Goal: Information Seeking & Learning: Learn about a topic

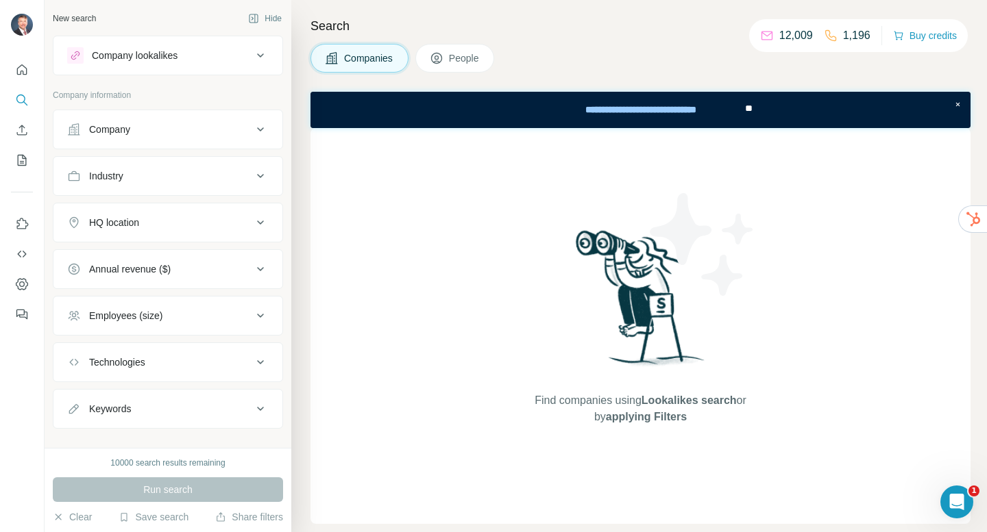
click at [666, 60] on div "Companies People" at bounding box center [640, 58] width 660 height 29
click at [223, 177] on div "Industry" at bounding box center [159, 176] width 185 height 14
click at [199, 206] on input at bounding box center [160, 210] width 169 height 15
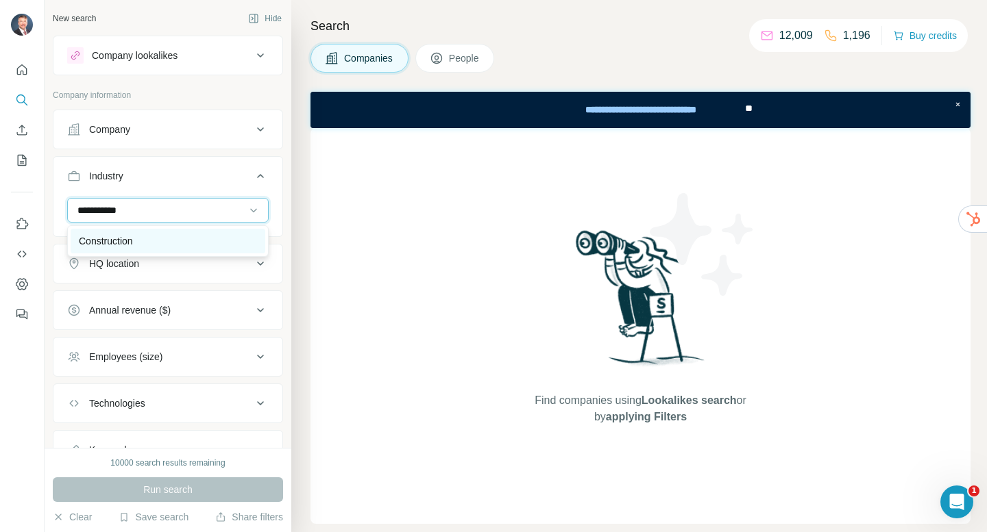
type input "**********"
click at [168, 239] on div "Construction" at bounding box center [168, 241] width 178 height 14
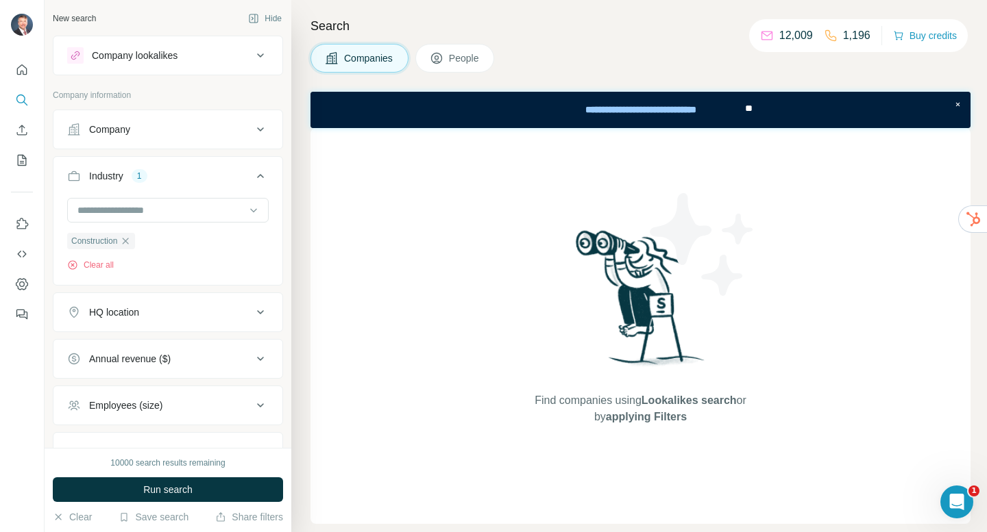
click at [218, 319] on div "HQ location" at bounding box center [159, 313] width 185 height 14
click at [172, 350] on input "text" at bounding box center [167, 346] width 201 height 25
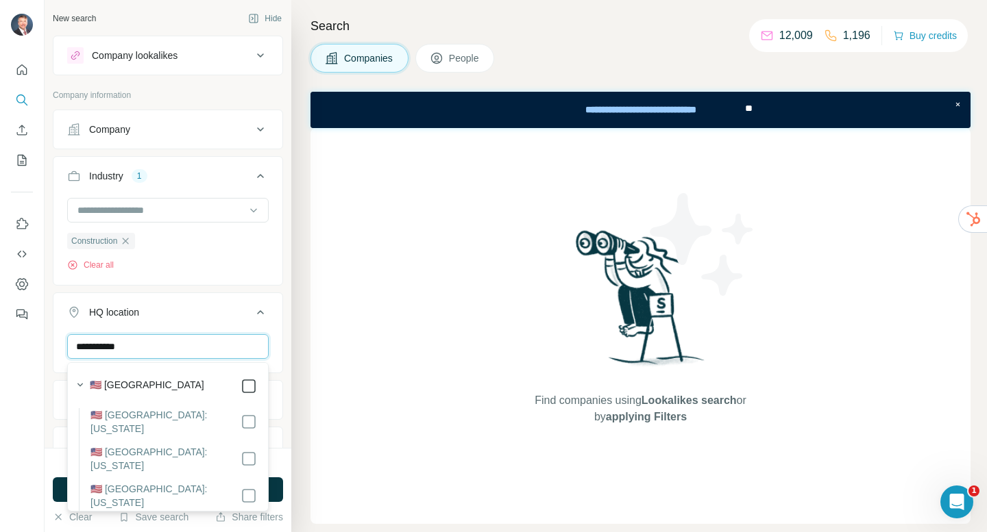
type input "**********"
click at [282, 334] on div "HQ location 1 [GEOGRAPHIC_DATA] Clear all" at bounding box center [168, 358] width 230 height 130
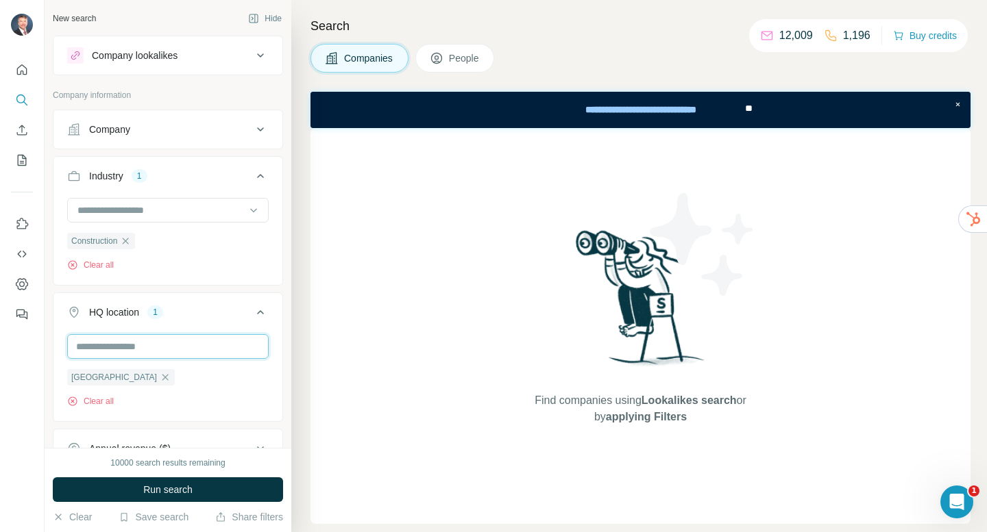
click at [197, 354] on input "text" at bounding box center [167, 346] width 201 height 25
type input "**********"
click at [280, 382] on div "[US_STATE] Clear all" at bounding box center [167, 376] width 229 height 84
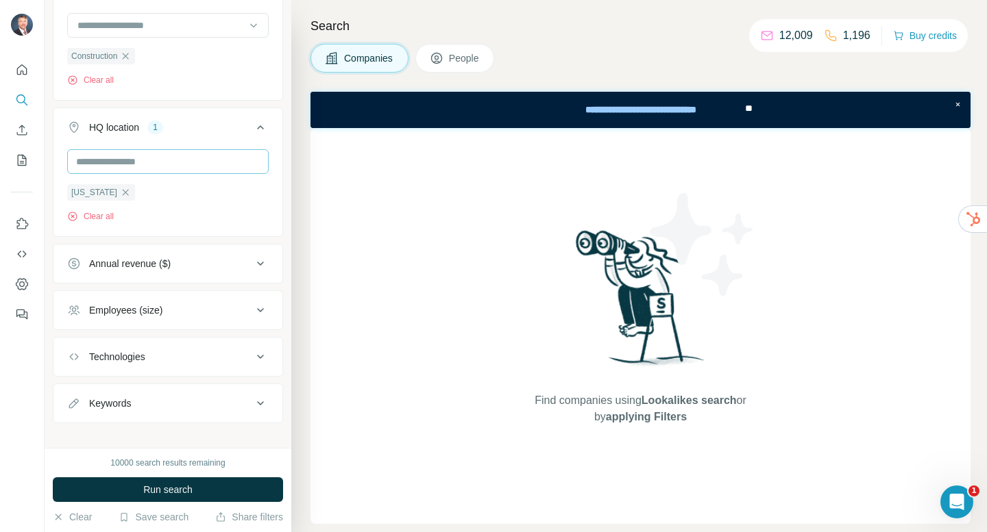
scroll to position [199, 0]
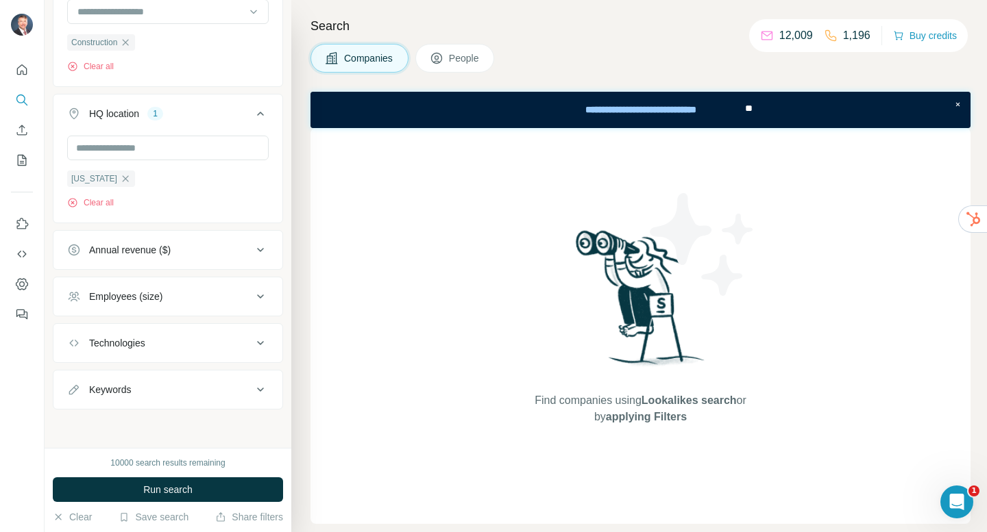
click at [241, 298] on div "Employees (size)" at bounding box center [159, 297] width 185 height 14
click at [75, 399] on icon at bounding box center [75, 402] width 16 height 16
click at [74, 375] on icon at bounding box center [75, 377] width 16 height 16
click at [75, 351] on icon at bounding box center [75, 351] width 16 height 16
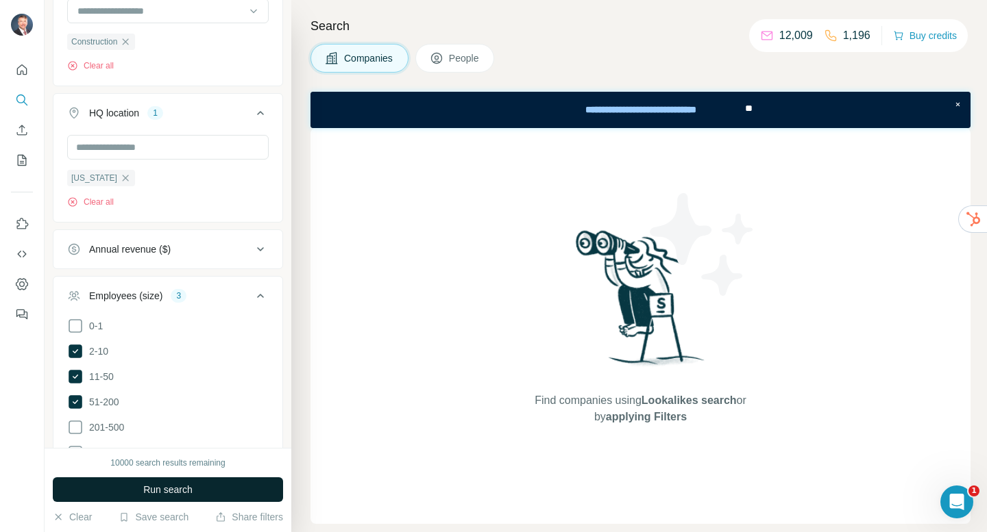
click at [191, 491] on span "Run search" at bounding box center [167, 490] width 49 height 14
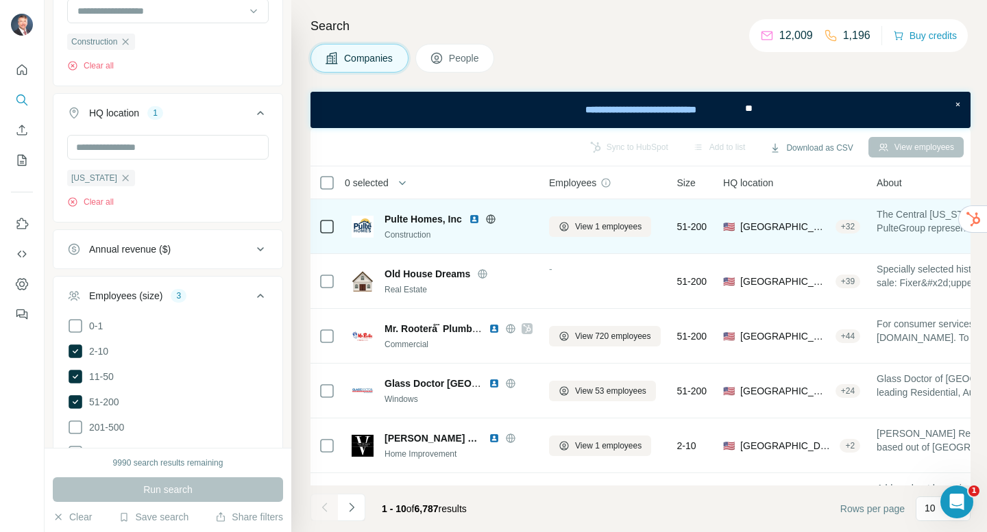
click at [781, 230] on span "[GEOGRAPHIC_DATA], [US_STATE]" at bounding box center [785, 227] width 90 height 14
click at [792, 232] on span "[GEOGRAPHIC_DATA], [US_STATE]" at bounding box center [785, 227] width 90 height 14
click at [399, 220] on span "Pulte Homes, Inc" at bounding box center [422, 219] width 77 height 14
click at [363, 226] on img at bounding box center [363, 227] width 22 height 22
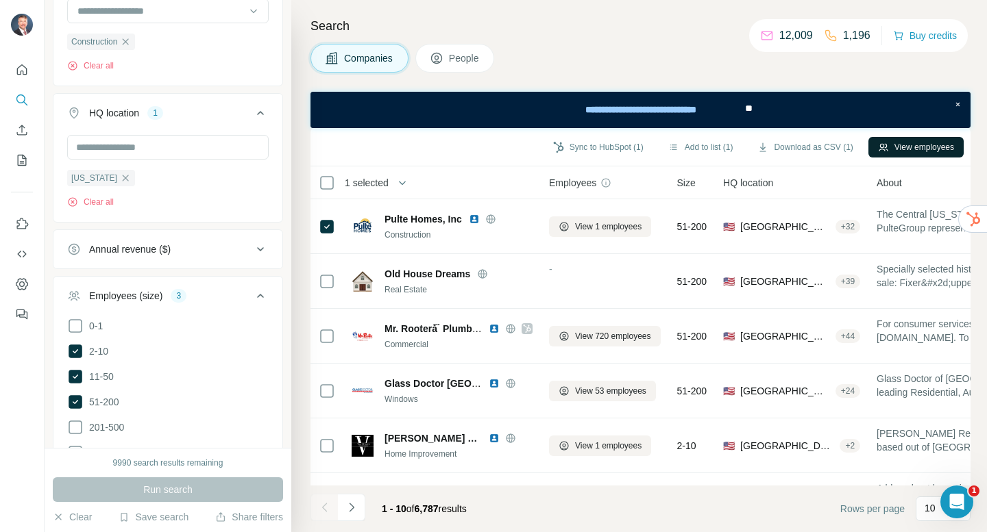
click at [907, 150] on button "View employees" at bounding box center [915, 147] width 95 height 21
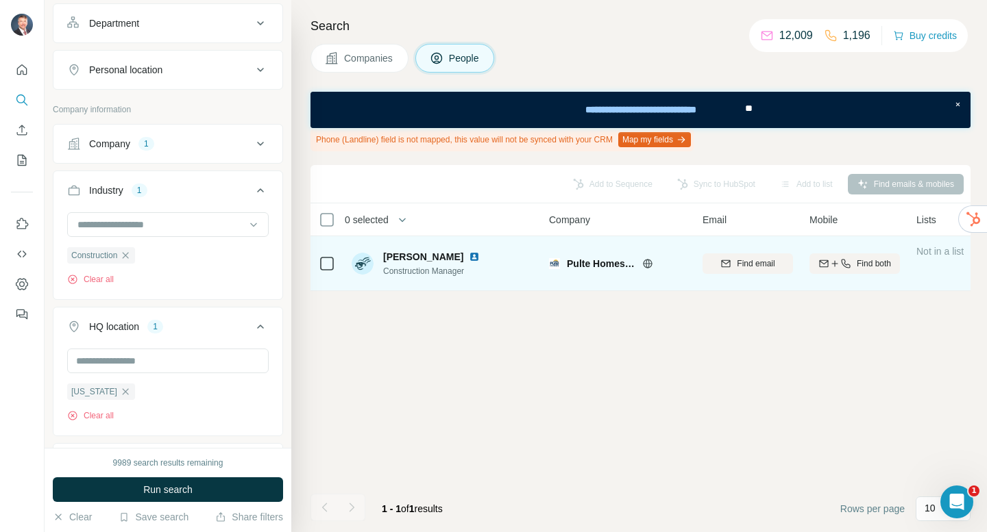
click at [417, 261] on span "[PERSON_NAME]" at bounding box center [423, 257] width 80 height 14
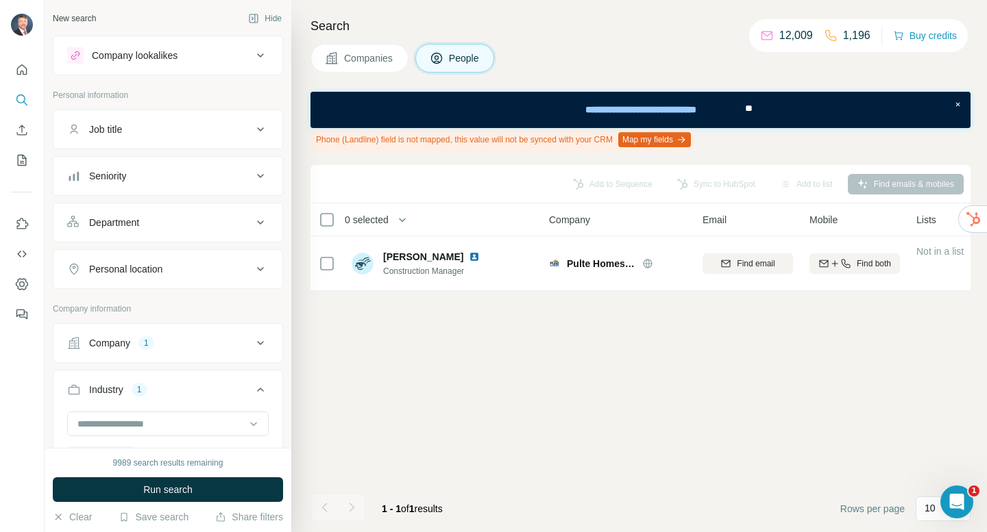
click at [253, 274] on icon at bounding box center [260, 269] width 16 height 16
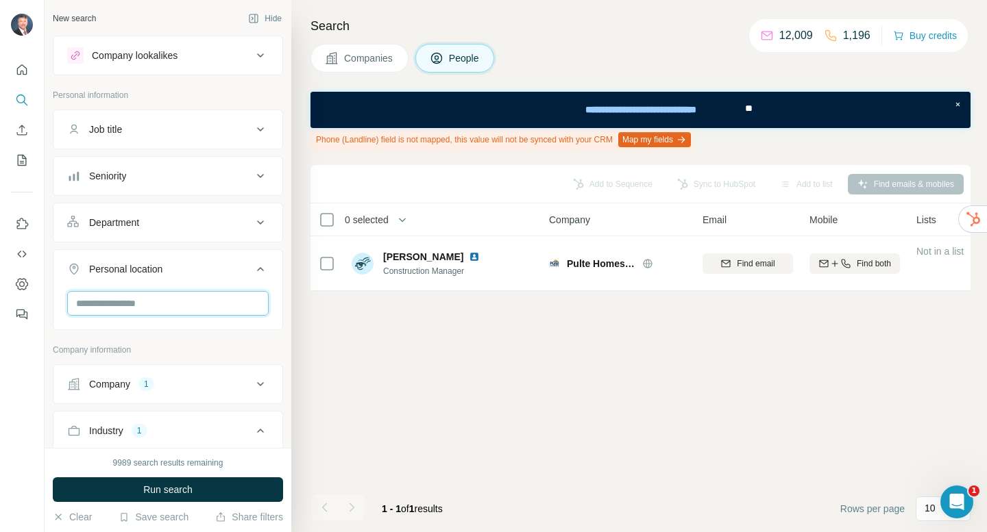
click at [213, 305] on input "text" at bounding box center [167, 303] width 201 height 25
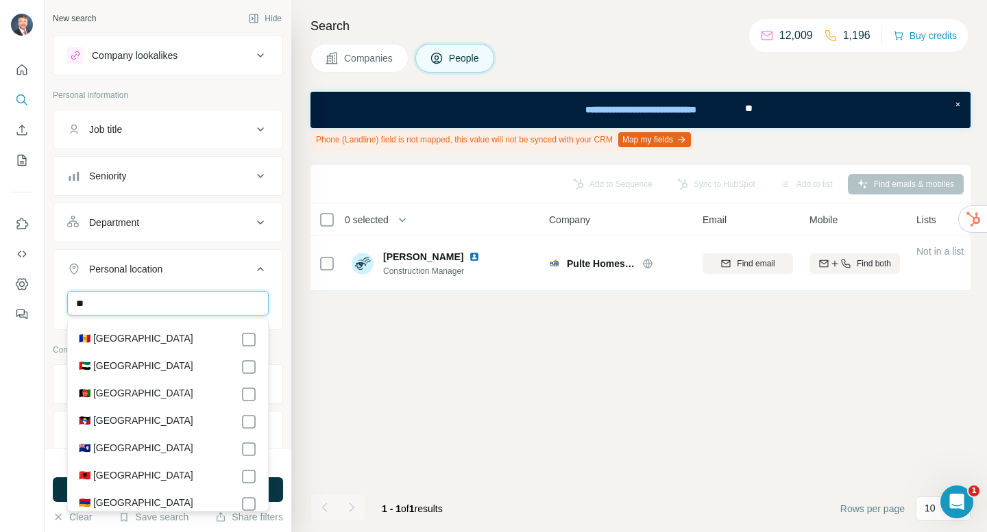
type input "*"
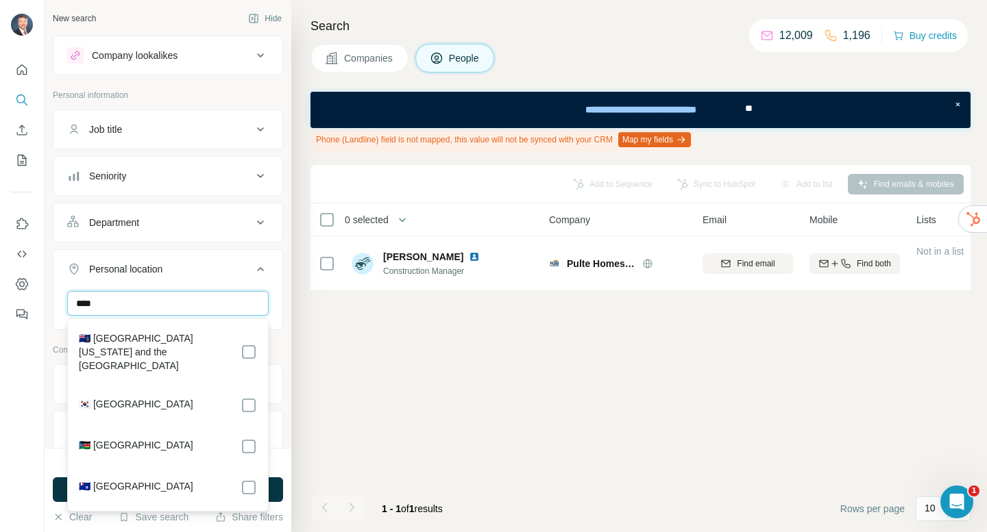
type input "*****"
drag, startPoint x: 154, startPoint y: 302, endPoint x: 62, endPoint y: 301, distance: 91.1
click at [62, 301] on div "*****" at bounding box center [167, 309] width 229 height 36
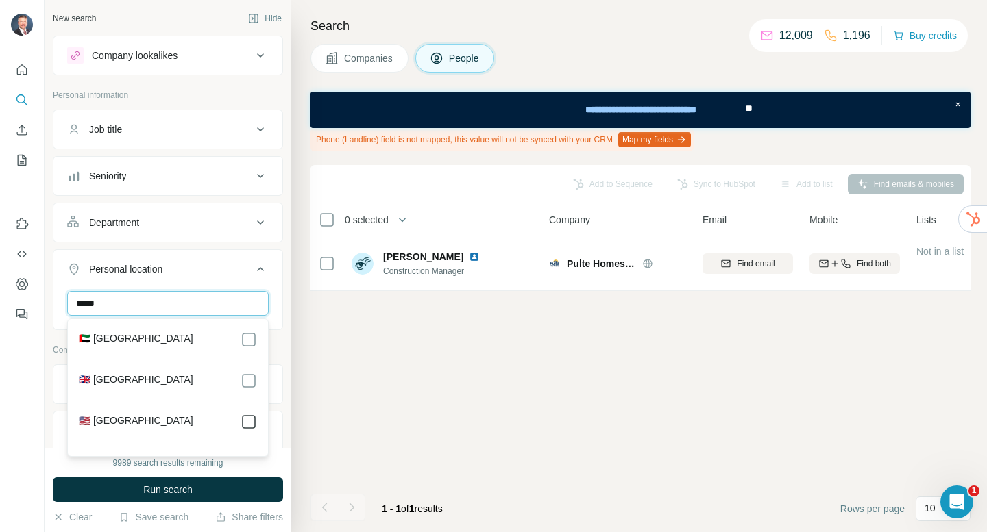
type input "*****"
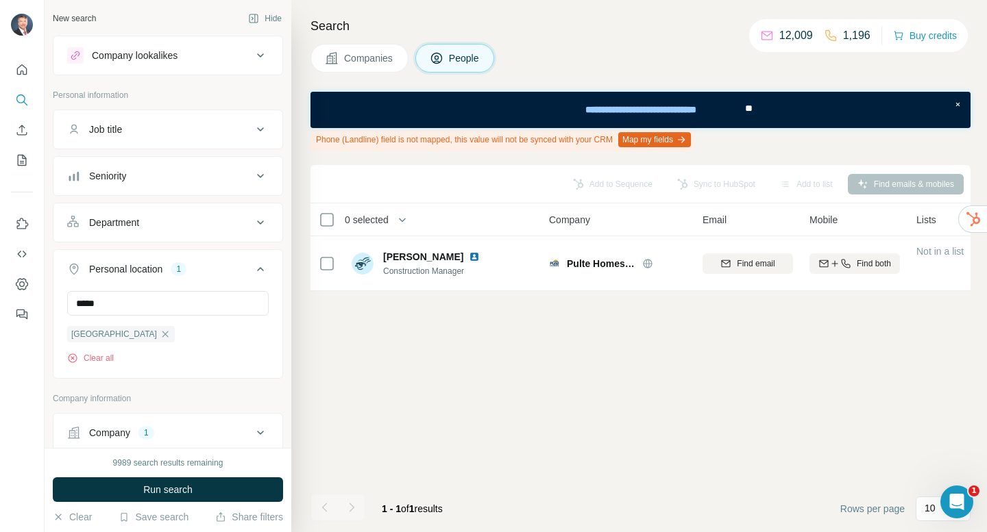
click at [380, 79] on div "Search Companies People Phone (Landline) field is not mapped, this value will n…" at bounding box center [639, 266] width 696 height 532
click at [228, 131] on div "Job title" at bounding box center [159, 130] width 185 height 14
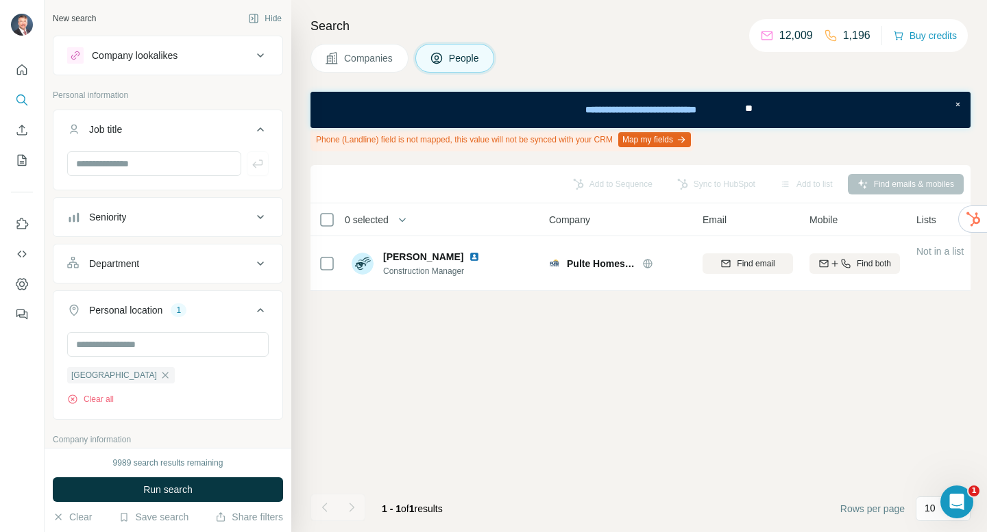
click at [258, 219] on icon at bounding box center [260, 217] width 16 height 16
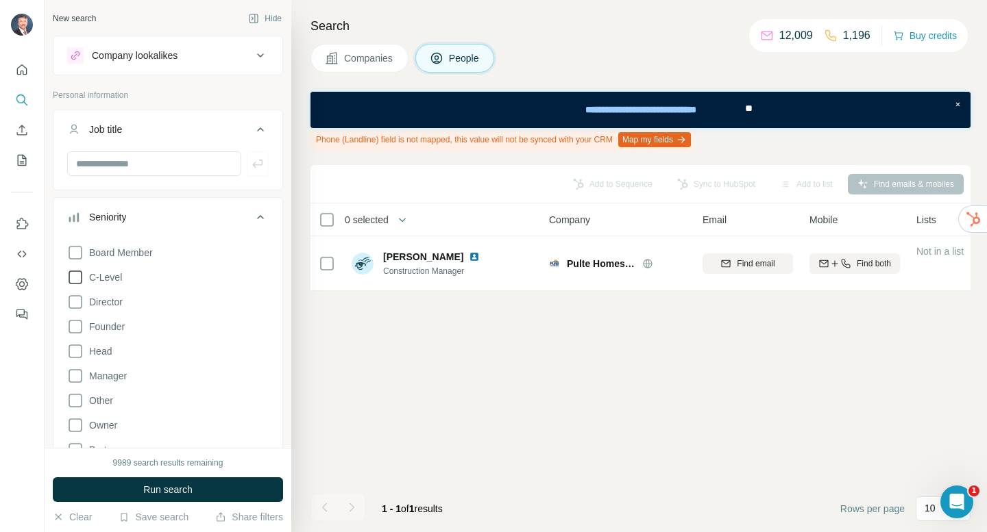
click at [78, 275] on icon at bounding box center [75, 277] width 16 height 16
click at [77, 323] on icon at bounding box center [75, 327] width 16 height 16
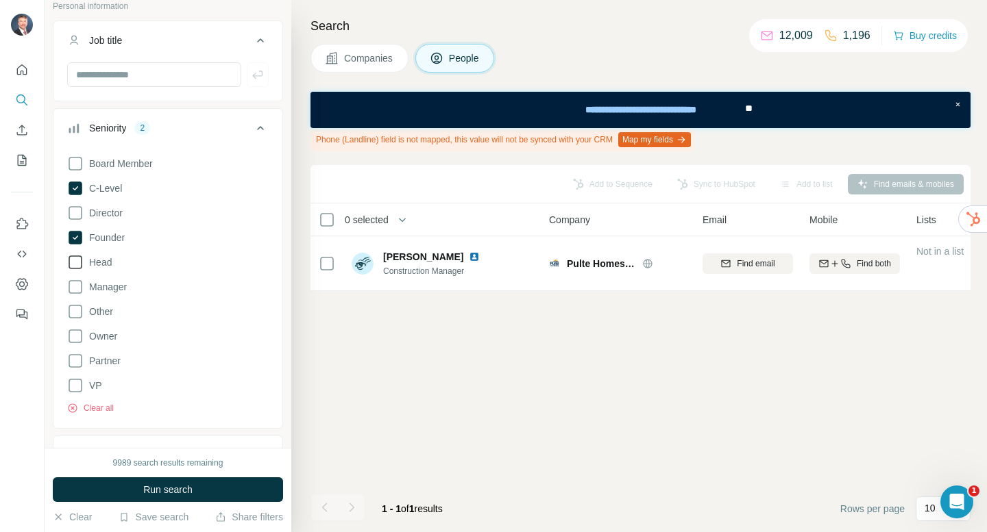
scroll to position [90, 0]
click at [77, 354] on icon at bounding box center [75, 360] width 16 height 16
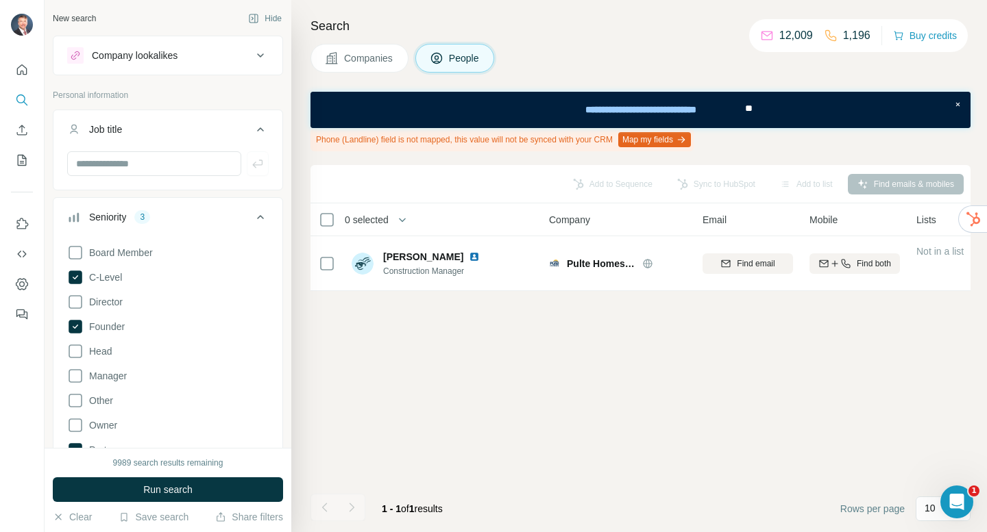
click at [222, 348] on div "Board Member C-Level Director Founder Head Manager Other Owner Partner VP Clear…" at bounding box center [167, 371] width 201 height 265
click at [75, 428] on icon at bounding box center [75, 425] width 16 height 16
click at [169, 490] on span "Run search" at bounding box center [167, 490] width 49 height 14
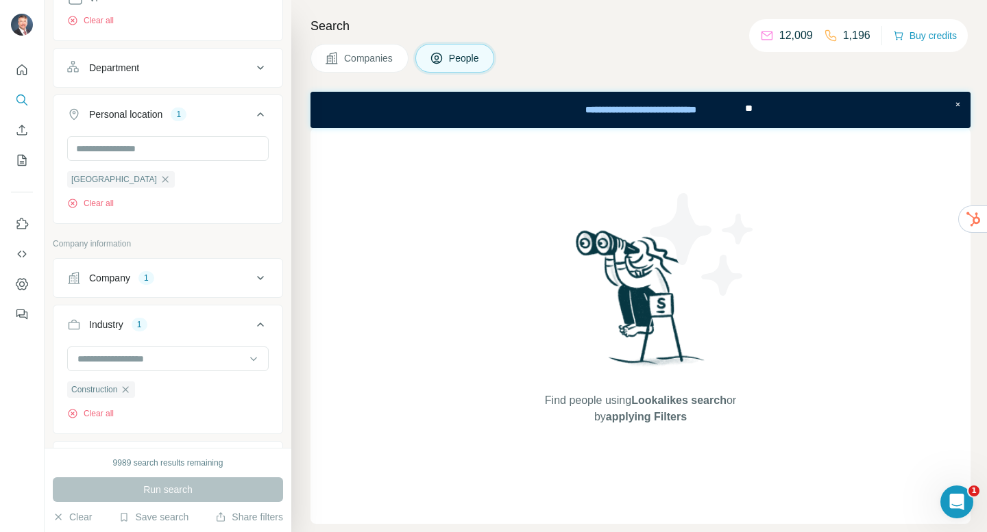
scroll to position [478, 0]
click at [162, 178] on icon "button" at bounding box center [165, 178] width 6 height 6
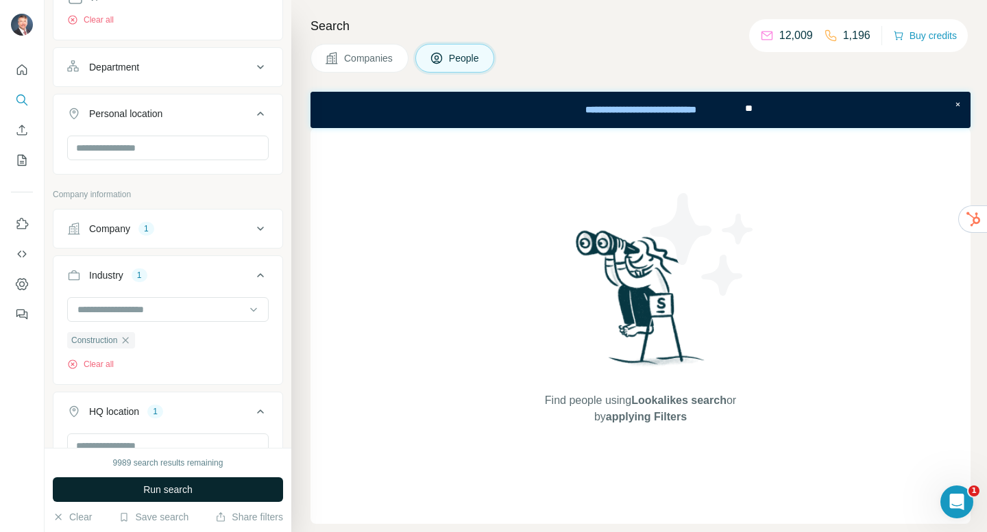
click at [180, 489] on span "Run search" at bounding box center [167, 490] width 49 height 14
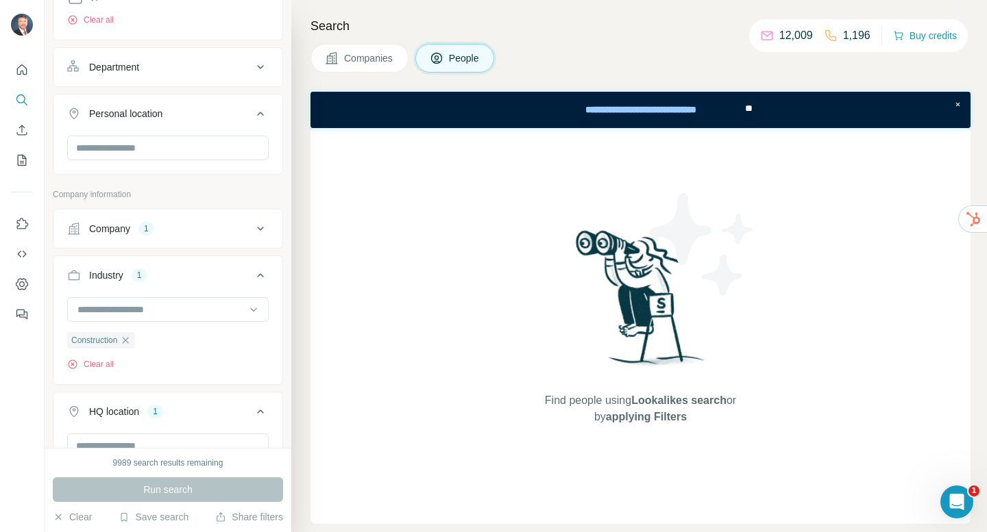
click at [364, 55] on span "Companies" at bounding box center [369, 58] width 50 height 14
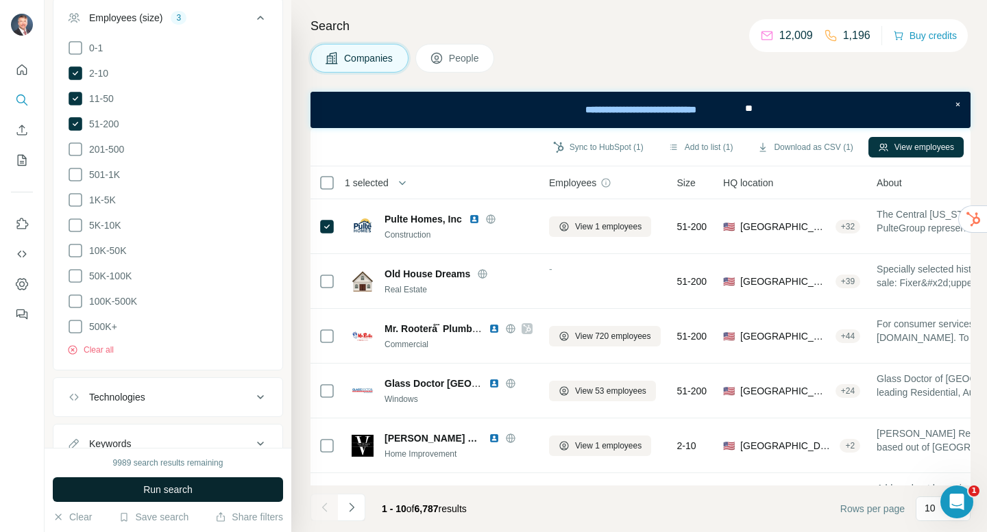
click at [199, 488] on button "Run search" at bounding box center [168, 490] width 230 height 25
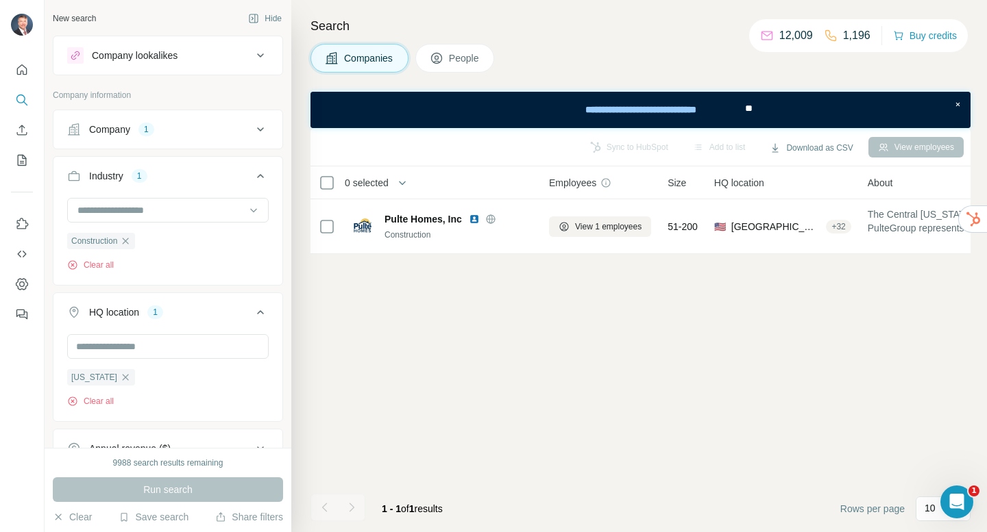
click at [256, 126] on icon at bounding box center [260, 129] width 16 height 16
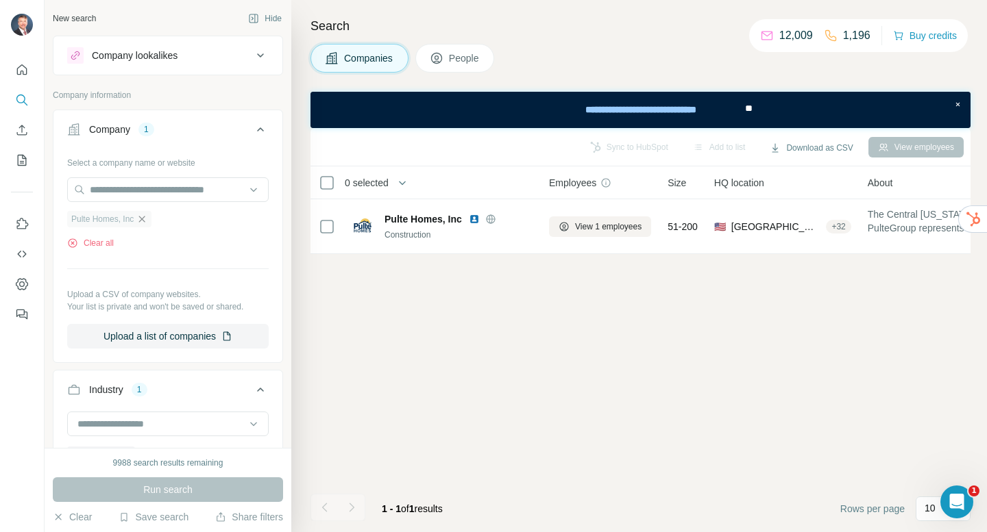
click at [147, 220] on icon "button" at bounding box center [141, 219] width 11 height 11
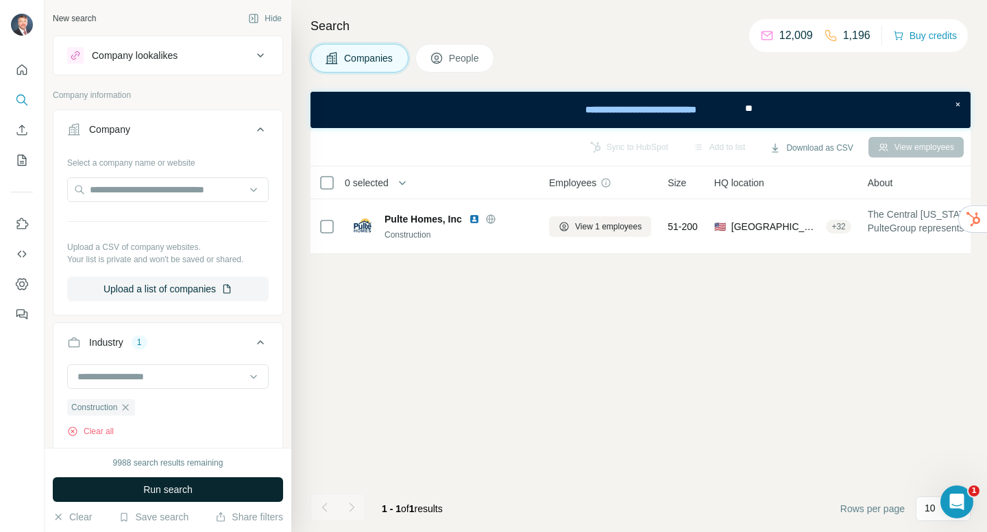
click at [160, 483] on span "Run search" at bounding box center [167, 490] width 49 height 14
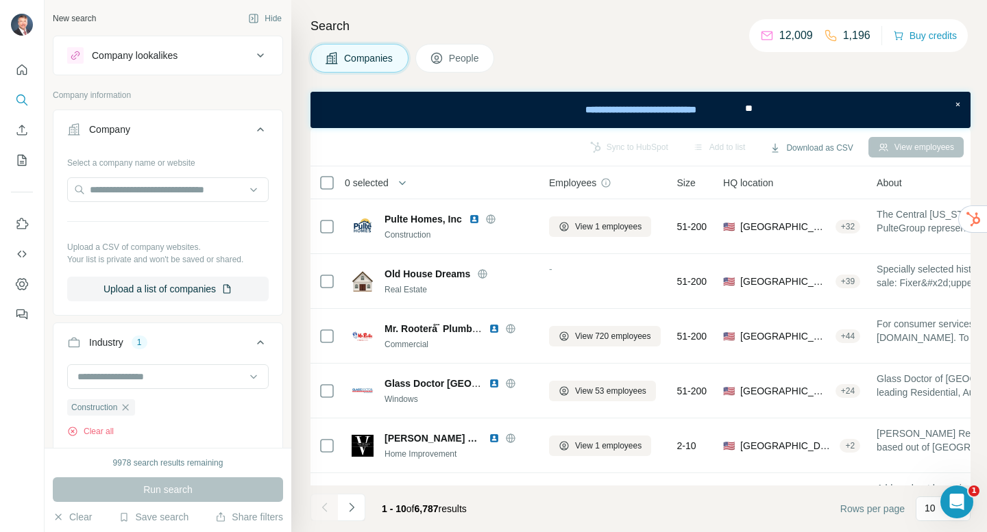
click at [468, 69] on button "People" at bounding box center [454, 58] width 79 height 29
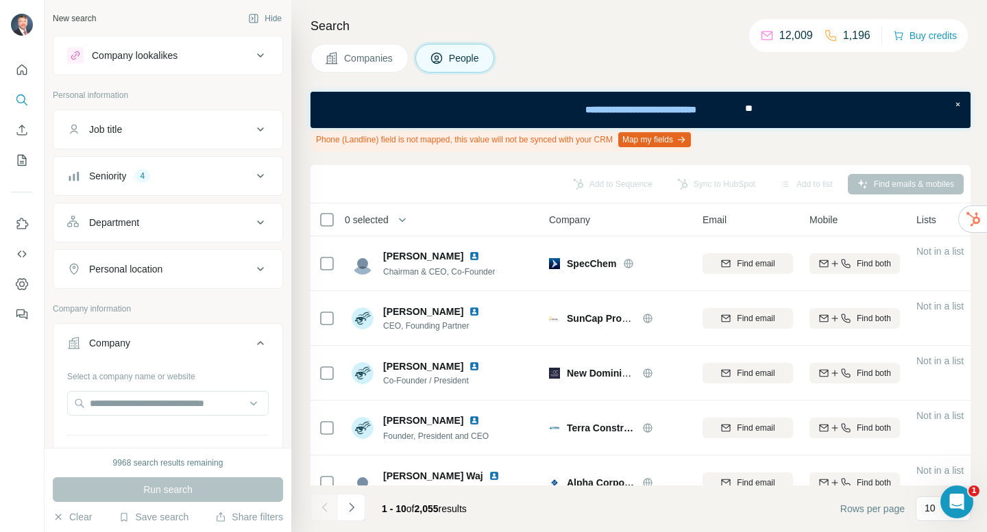
click at [483, 182] on div "Add to Sequence Sync to HubSpot Add to list Find emails & mobiles" at bounding box center [640, 184] width 646 height 24
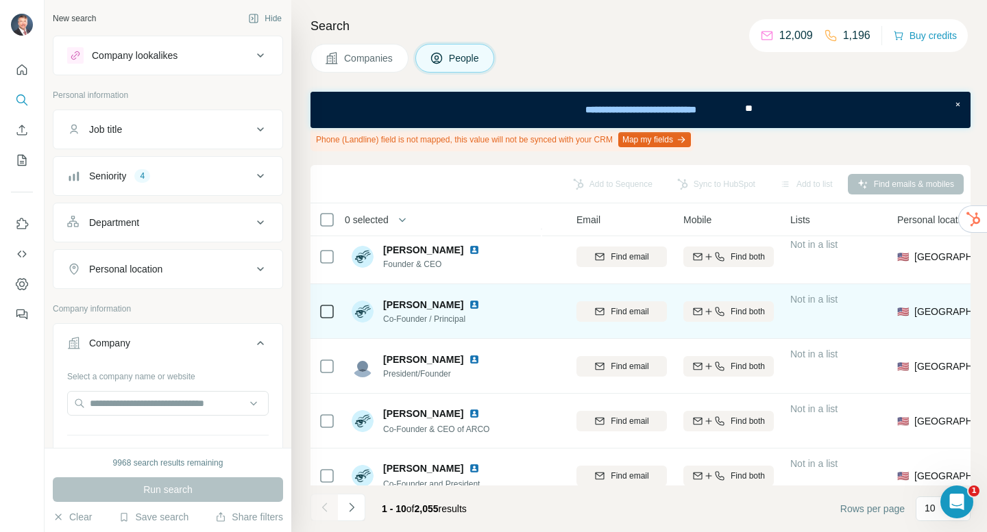
scroll to position [281, 0]
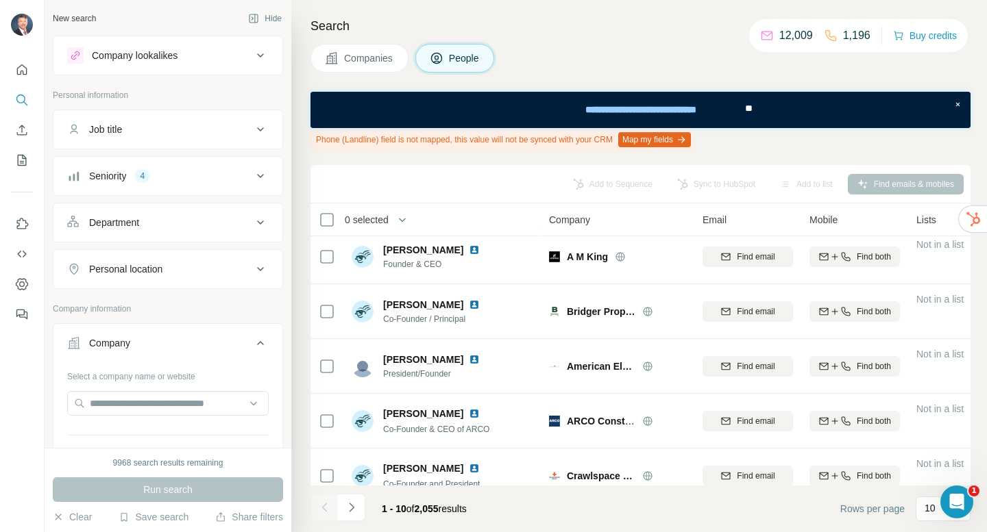
click at [380, 64] on span "Companies" at bounding box center [369, 58] width 50 height 14
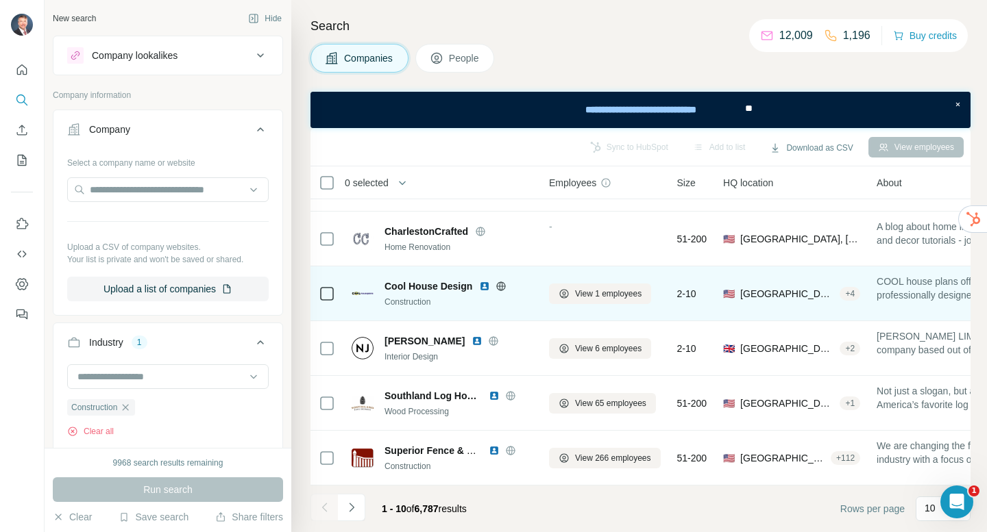
scroll to position [262, 0]
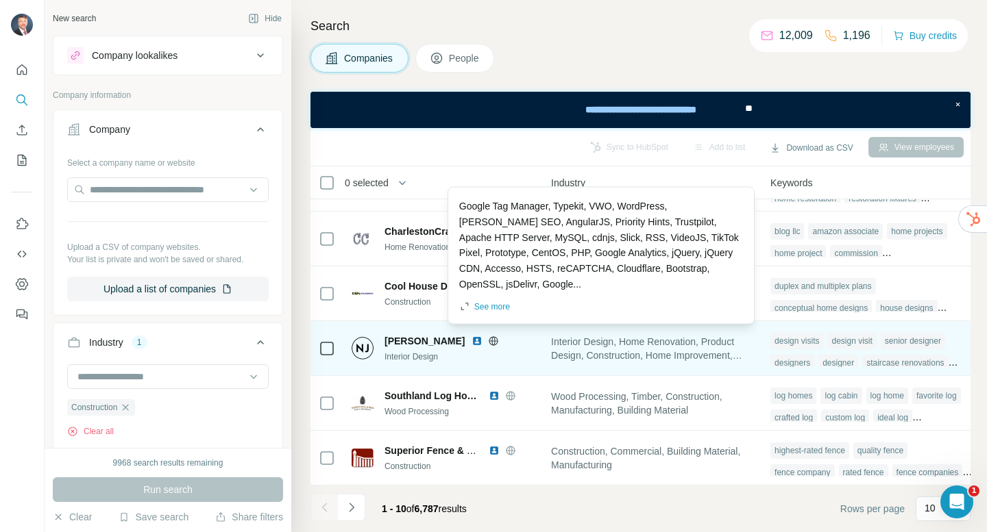
scroll to position [262, 996]
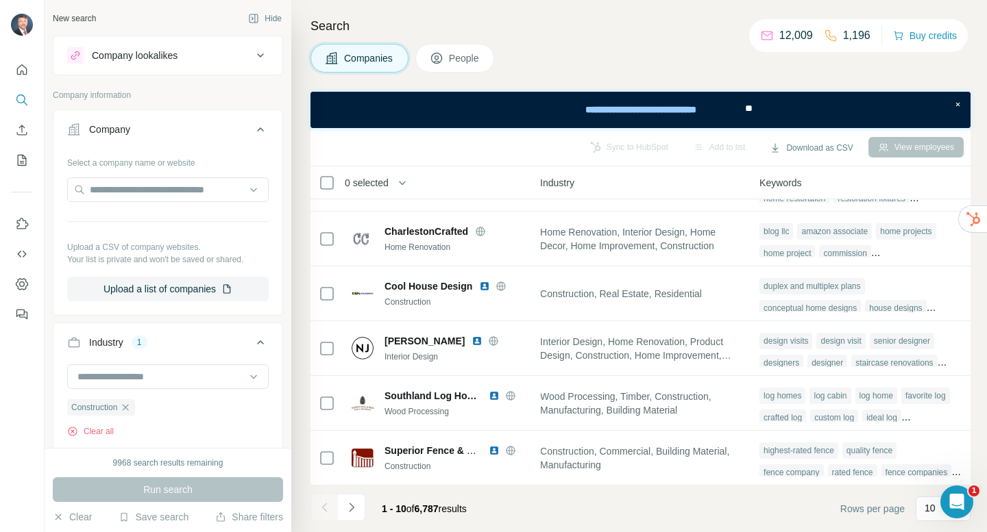
click at [523, 56] on div "Companies People" at bounding box center [640, 58] width 660 height 29
click at [184, 94] on p "Company information" at bounding box center [168, 95] width 230 height 12
click at [82, 16] on div "New search" at bounding box center [74, 18] width 43 height 12
click at [269, 21] on button "Hide" at bounding box center [264, 18] width 53 height 21
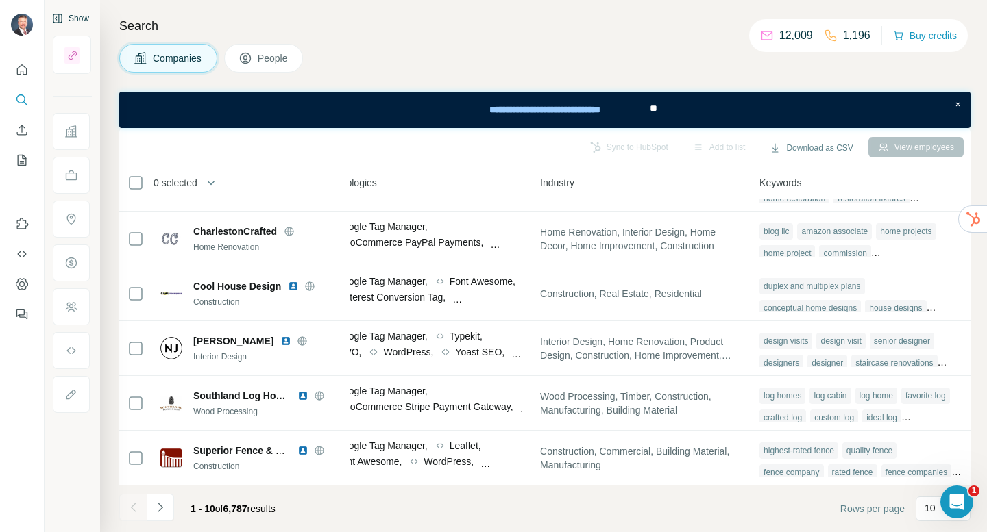
scroll to position [262, 805]
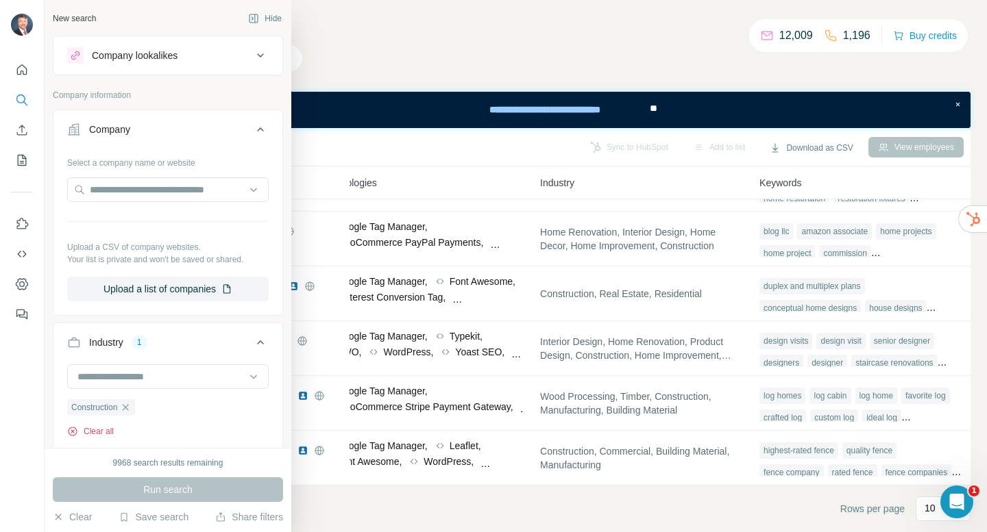
click at [104, 432] on button "Clear all" at bounding box center [90, 432] width 47 height 12
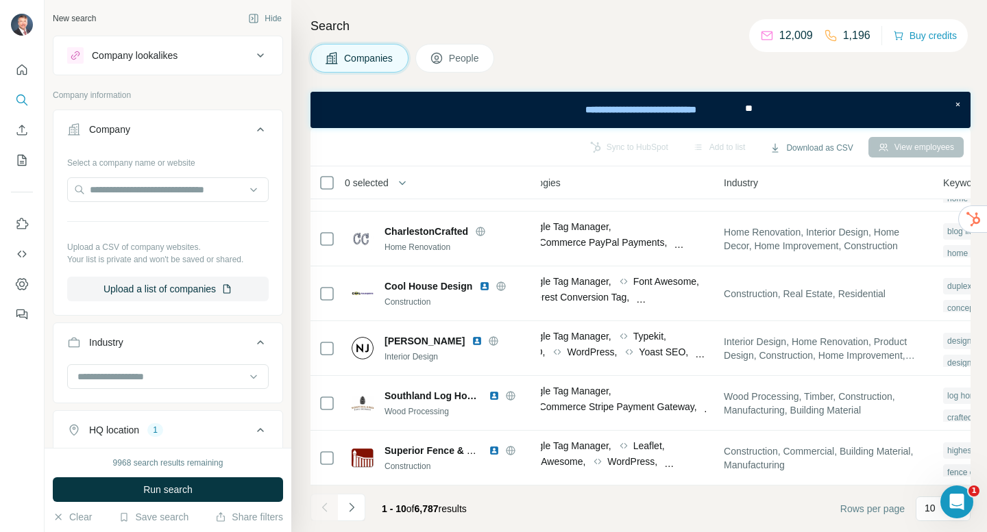
click at [252, 429] on icon at bounding box center [260, 430] width 16 height 16
click at [25, 66] on icon "Quick start" at bounding box center [22, 70] width 14 height 14
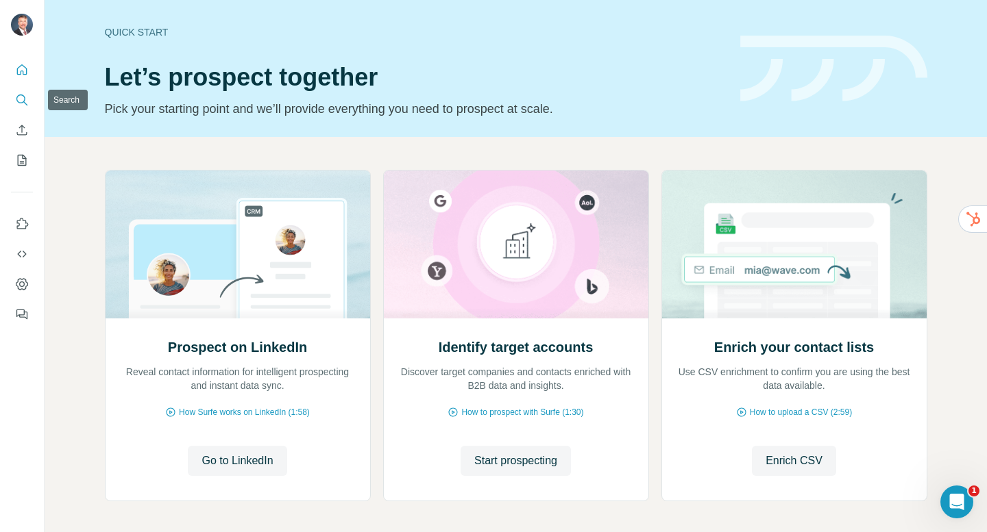
click at [12, 99] on button "Search" at bounding box center [22, 100] width 22 height 25
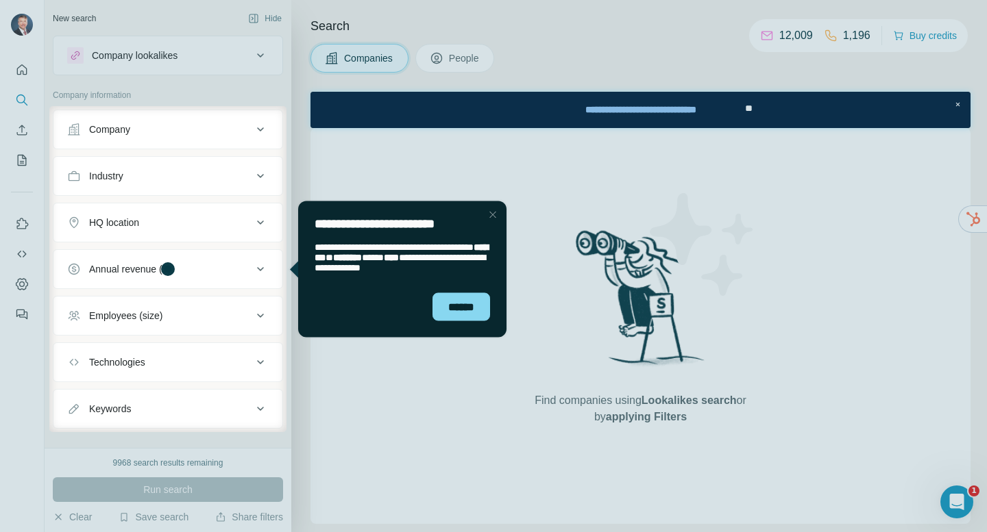
click at [211, 127] on div "Company" at bounding box center [159, 130] width 185 height 14
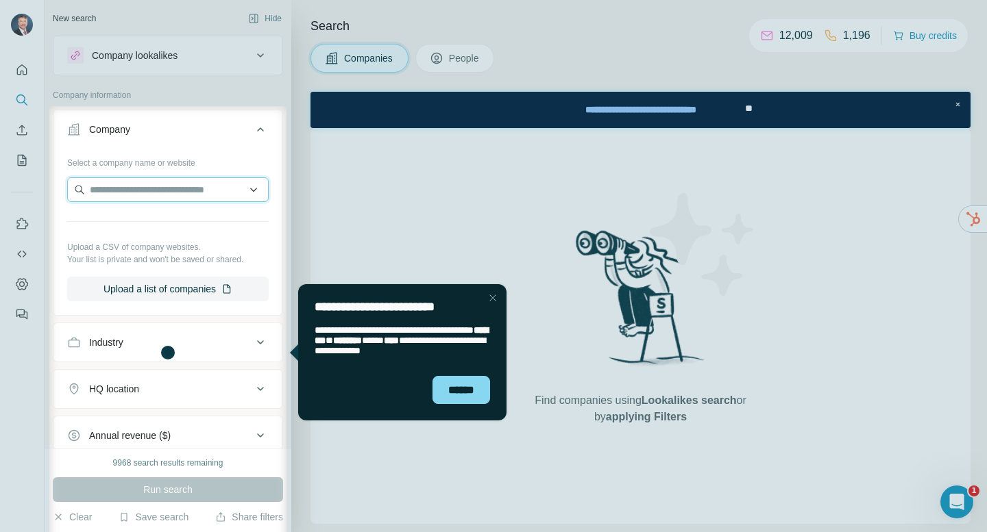
click at [151, 188] on input "text" at bounding box center [167, 189] width 201 height 25
type input "**********"
click at [201, 91] on div at bounding box center [493, 53] width 987 height 106
click at [265, 343] on icon at bounding box center [260, 342] width 16 height 16
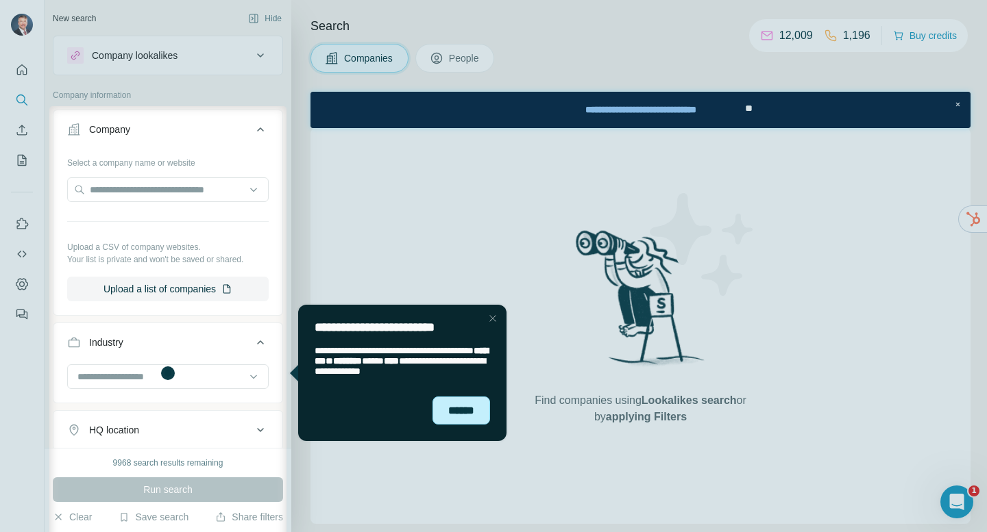
drag, startPoint x: 455, startPoint y: 419, endPoint x: 741, endPoint y: 721, distance: 415.9
click at [455, 419] on div "******" at bounding box center [461, 411] width 58 height 28
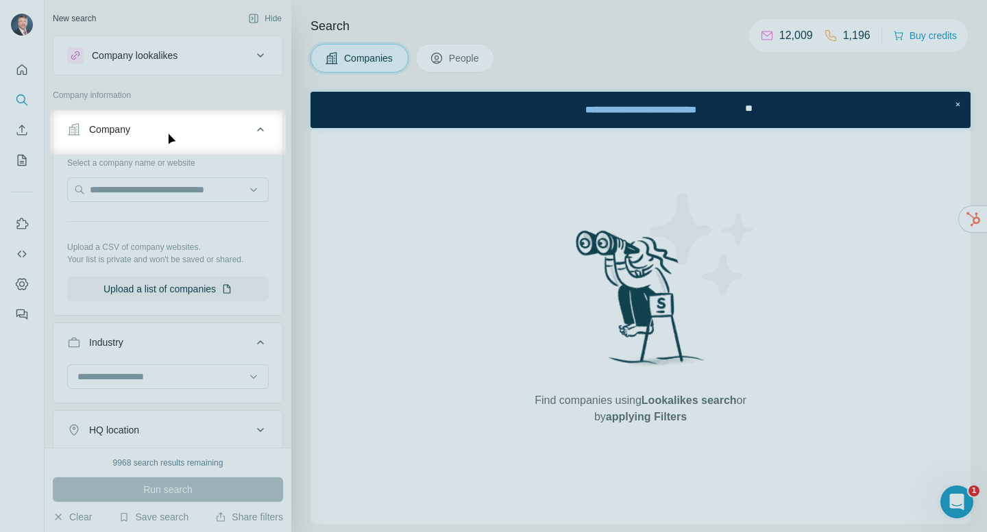
click at [171, 130] on div "Company" at bounding box center [159, 130] width 185 height 14
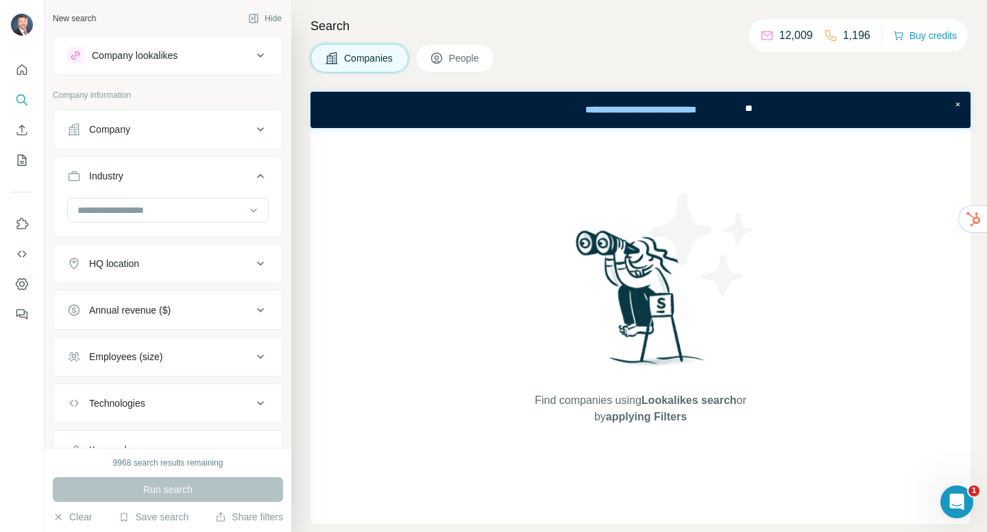
click at [186, 134] on div "Company" at bounding box center [159, 130] width 185 height 14
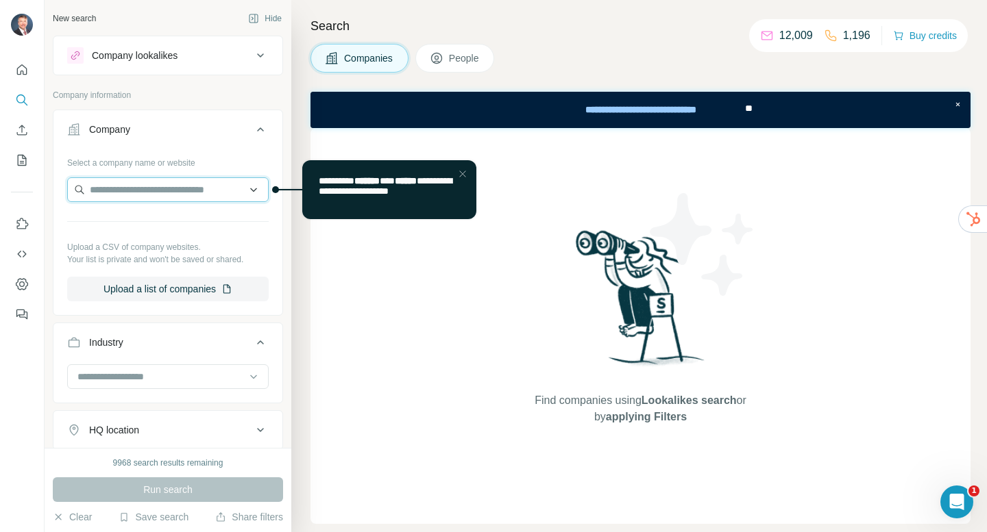
click at [158, 186] on input "text" at bounding box center [167, 189] width 201 height 25
drag, startPoint x: 178, startPoint y: 188, endPoint x: 72, endPoint y: 185, distance: 106.3
click at [72, 185] on input "**********" at bounding box center [167, 189] width 201 height 25
paste input "**********"
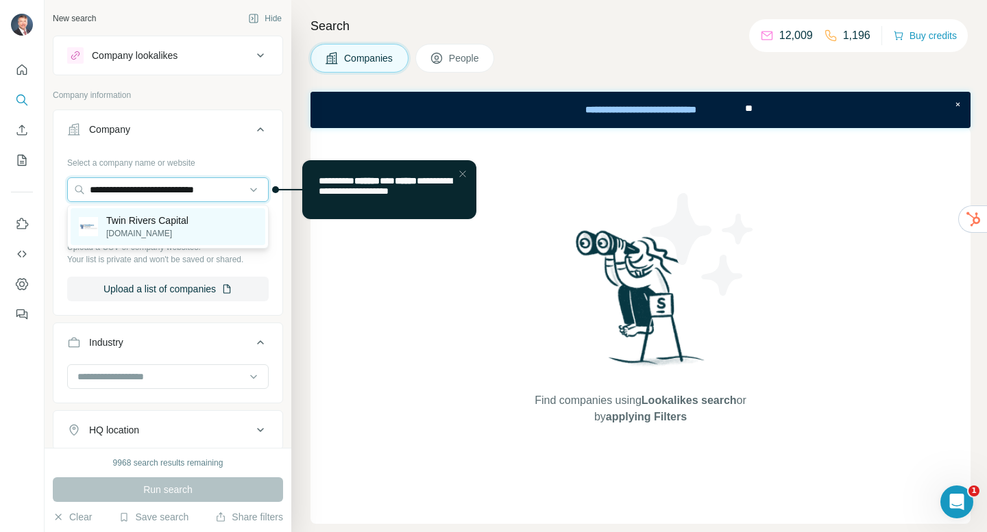
type input "**********"
click at [114, 230] on p "[DOMAIN_NAME]" at bounding box center [147, 234] width 82 height 12
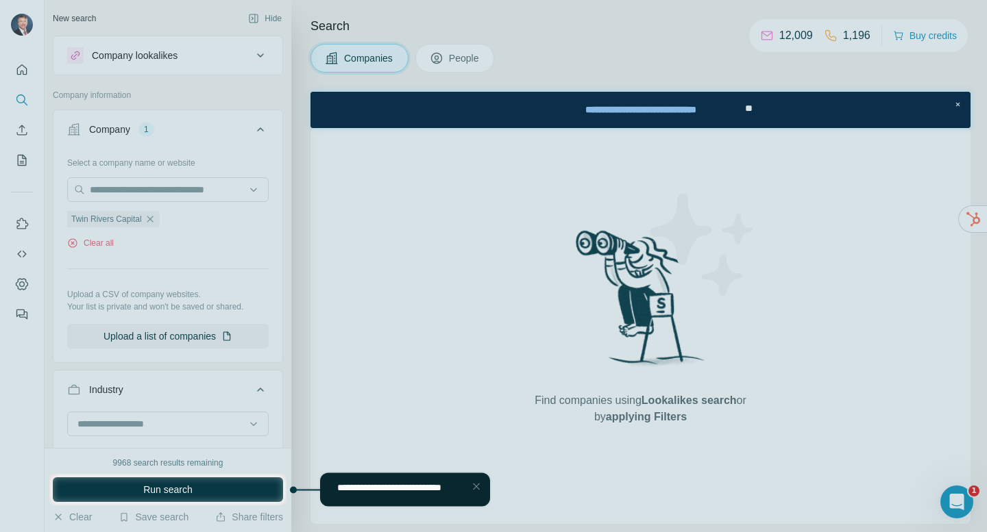
click at [479, 487] on div "Close Step" at bounding box center [476, 486] width 16 height 16
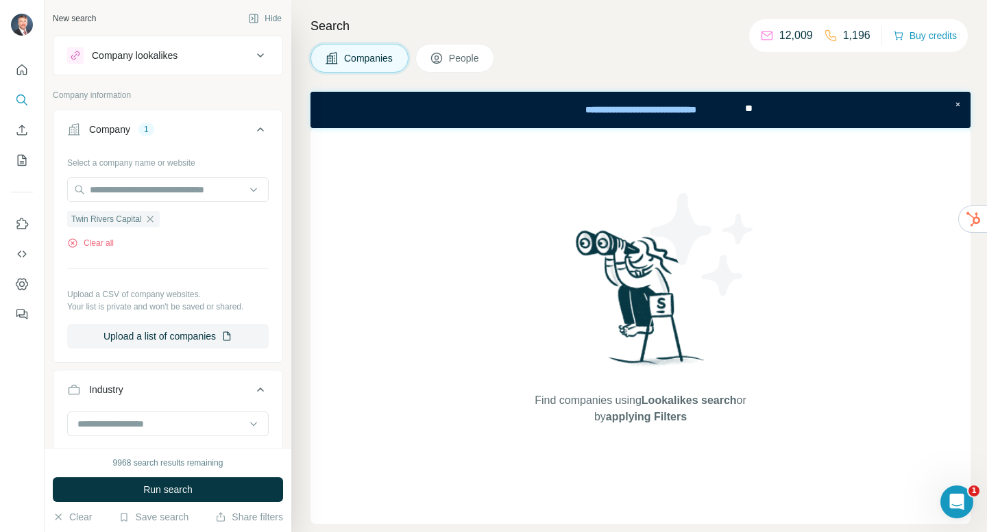
click at [254, 61] on icon at bounding box center [260, 55] width 16 height 16
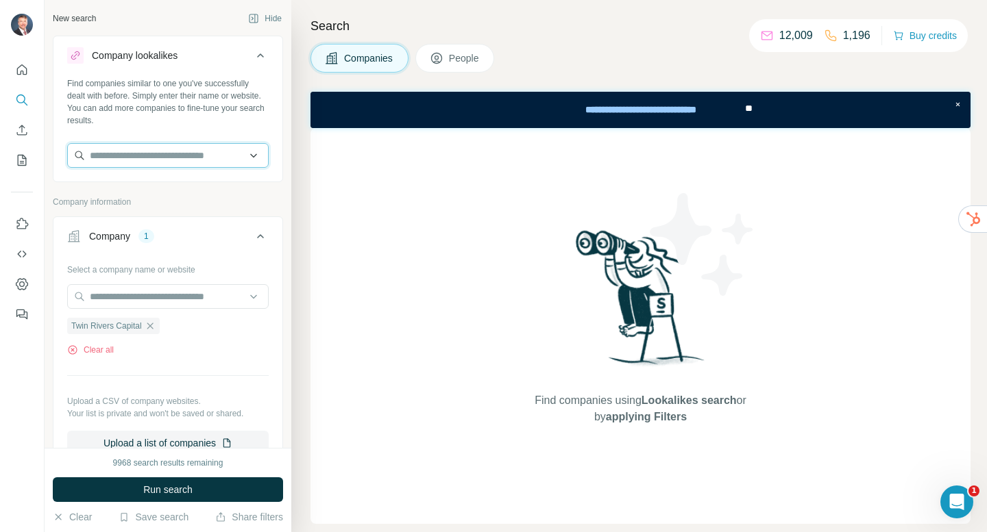
click at [199, 156] on input "text" at bounding box center [167, 155] width 201 height 25
paste input "**********"
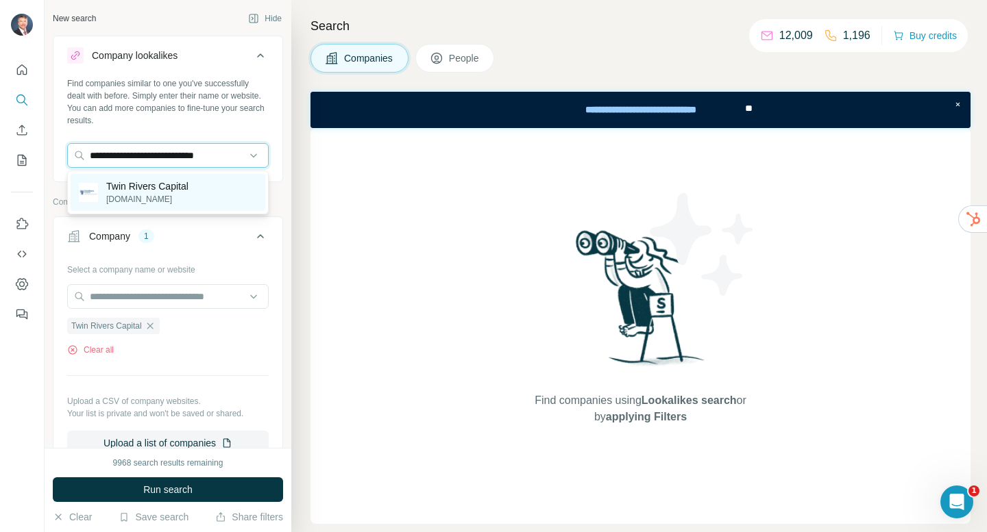
type input "**********"
click at [159, 195] on p "[DOMAIN_NAME]" at bounding box center [147, 199] width 82 height 12
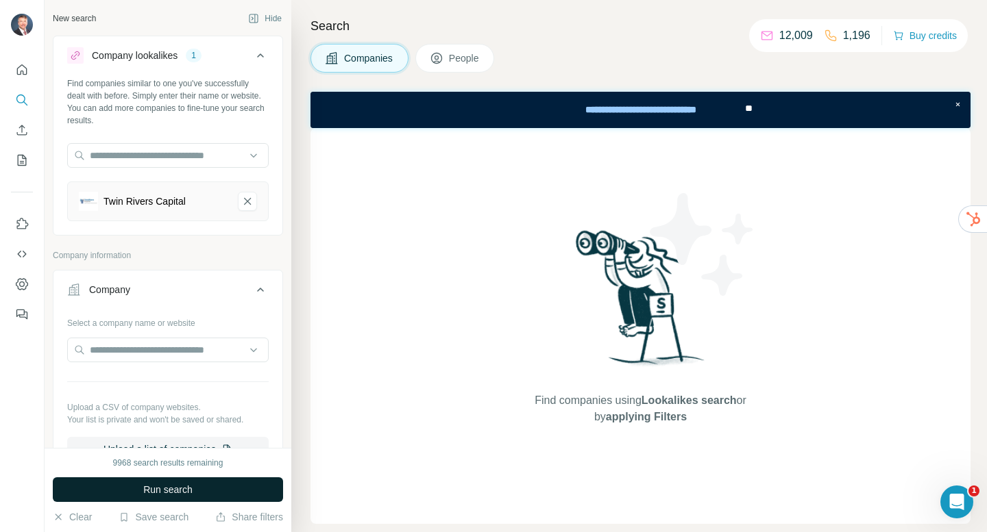
click at [168, 490] on span "Run search" at bounding box center [167, 490] width 49 height 14
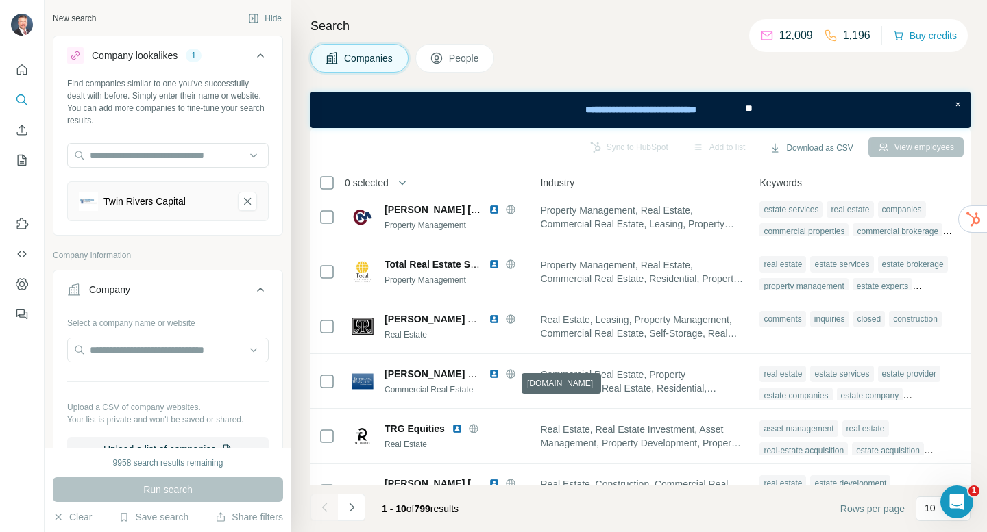
scroll to position [262, 992]
